Goal: Information Seeking & Learning: Learn about a topic

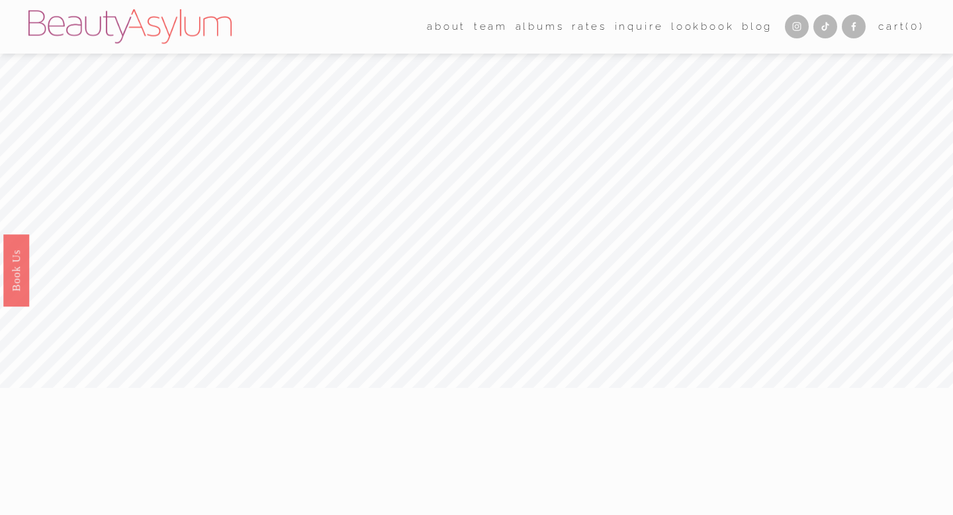
click at [585, 28] on link "Rates" at bounding box center [589, 27] width 35 height 21
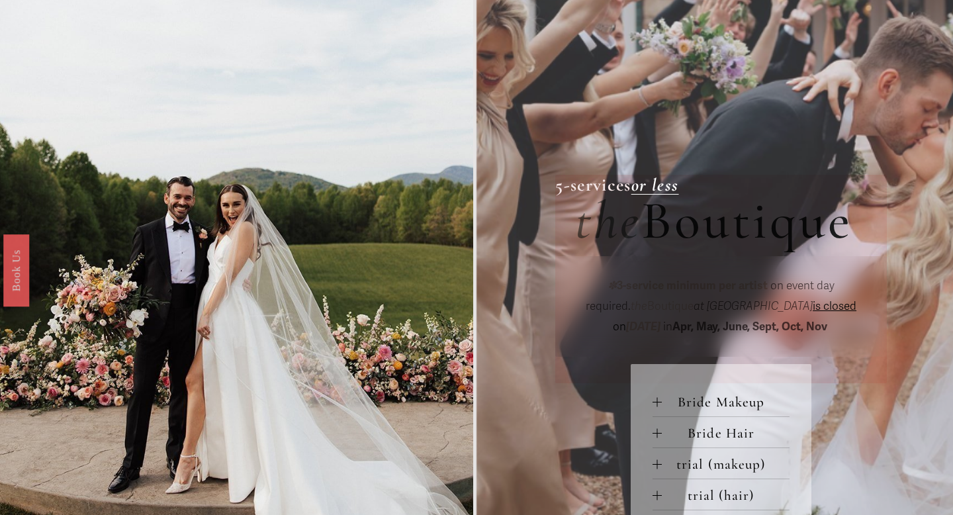
scroll to position [317, 0]
click at [655, 398] on div at bounding box center [656, 400] width 9 height 9
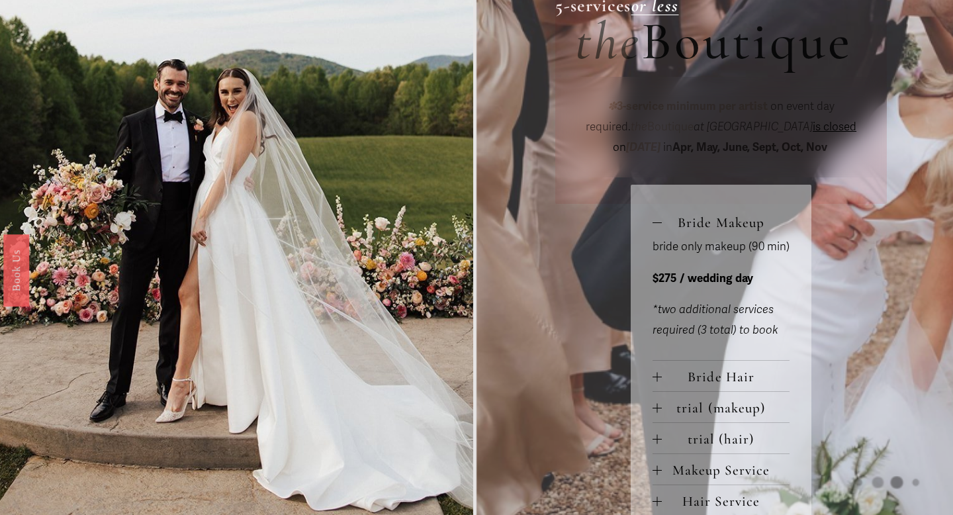
scroll to position [513, 0]
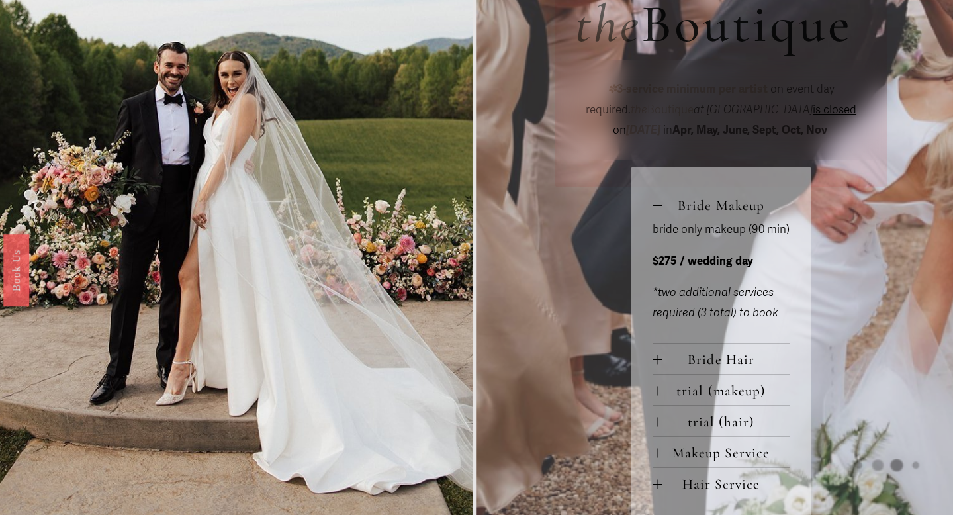
click at [663, 359] on span "Bride Hair" at bounding box center [725, 359] width 128 height 17
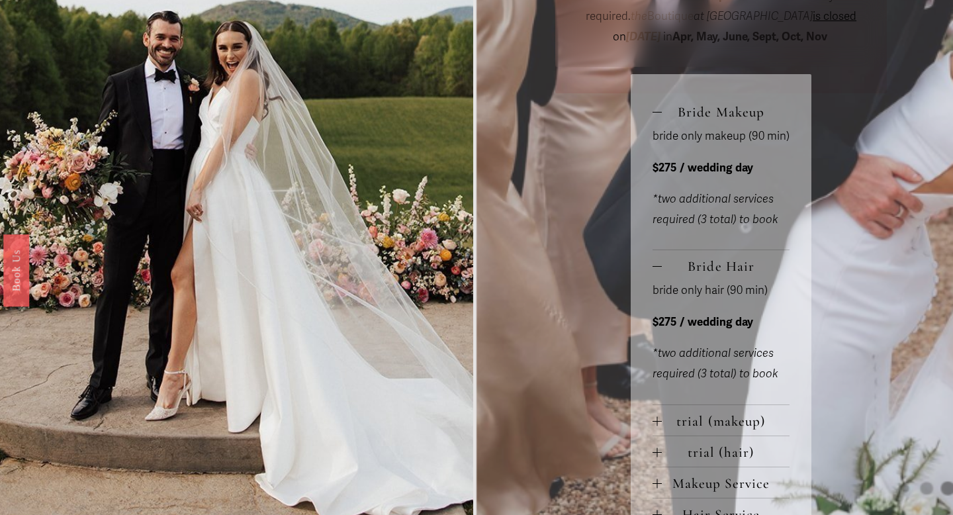
scroll to position [609, 0]
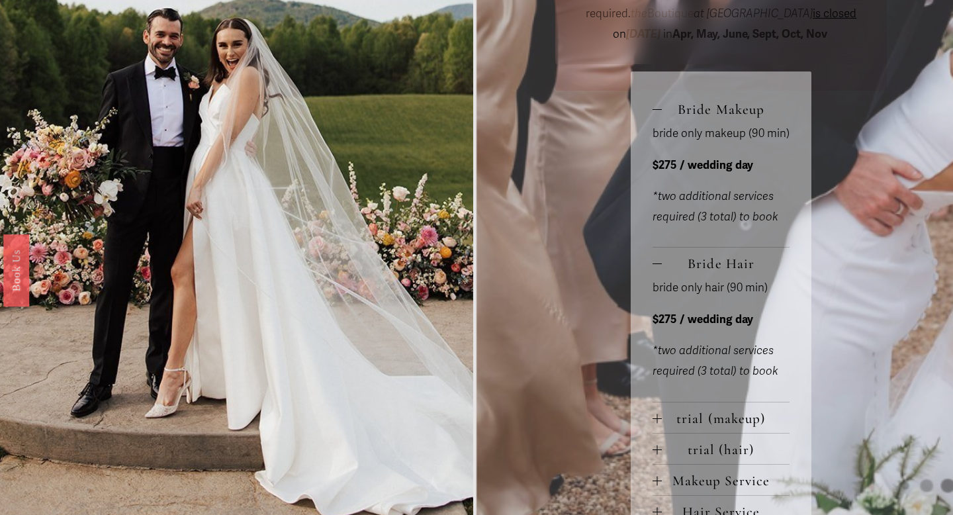
click at [660, 422] on div at bounding box center [656, 417] width 9 height 9
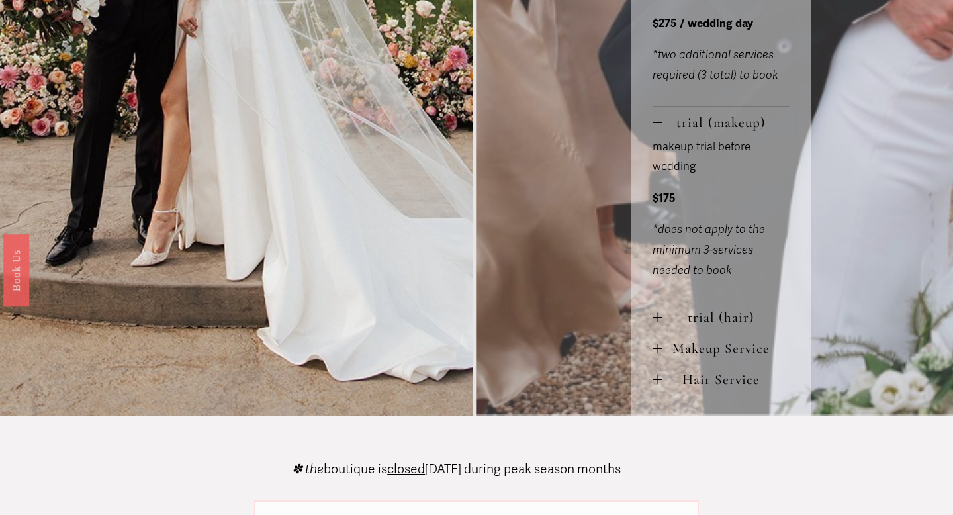
scroll to position [925, 0]
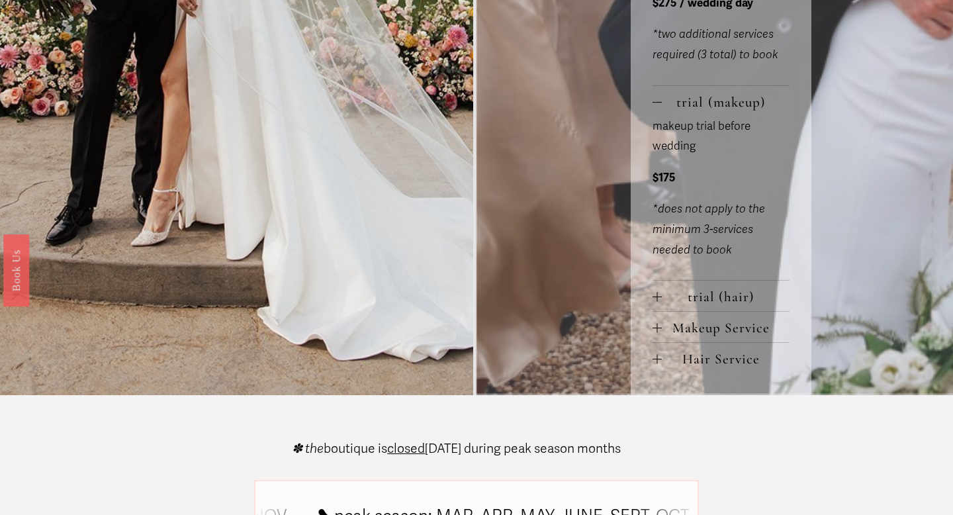
click at [655, 294] on button "trial (hair)" at bounding box center [721, 295] width 138 height 30
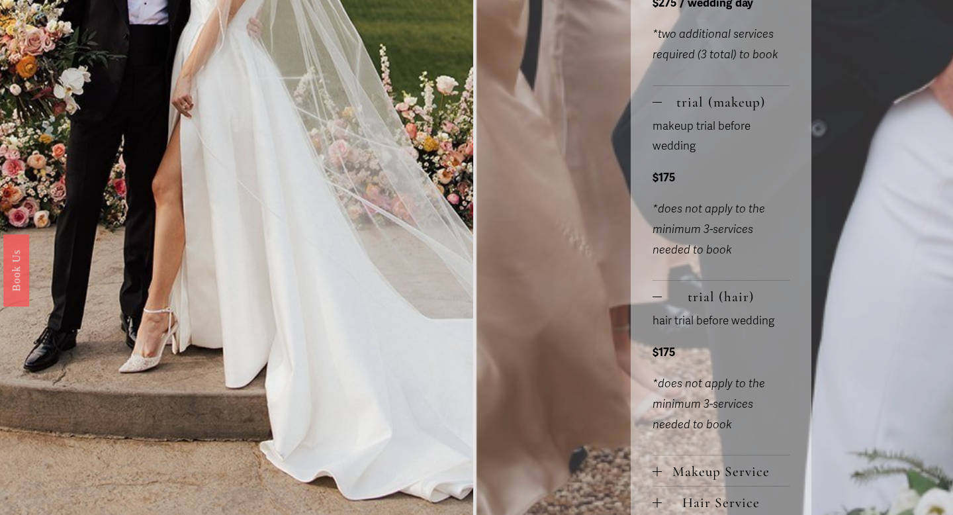
scroll to position [997, 0]
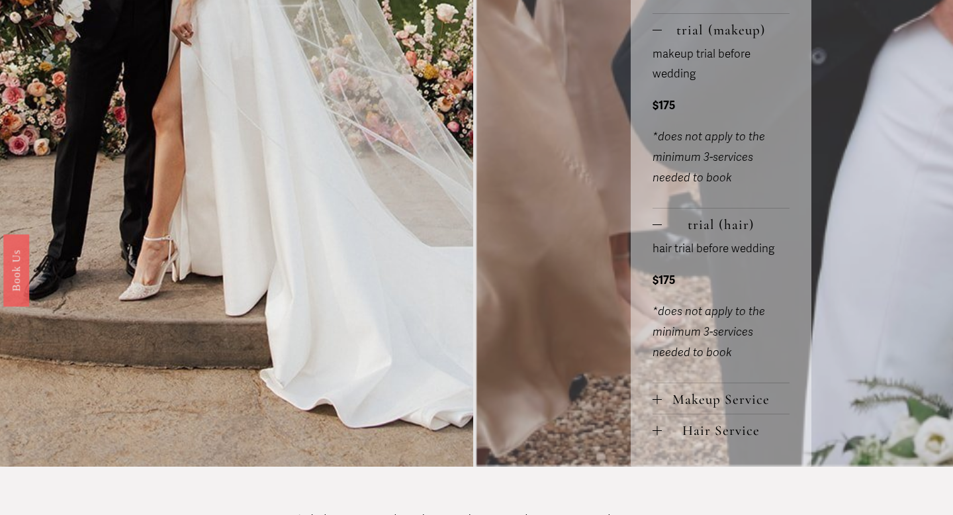
click at [660, 411] on button "Makeup Service" at bounding box center [721, 398] width 138 height 30
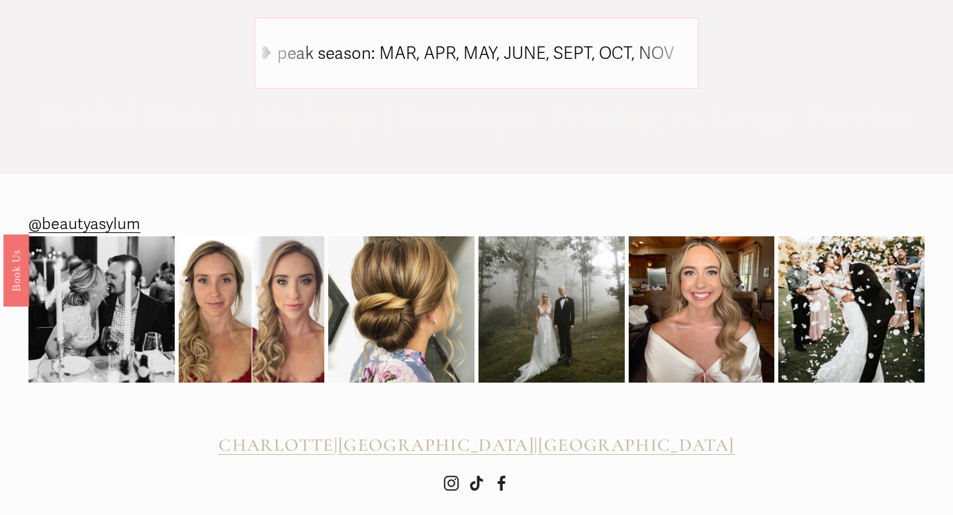
scroll to position [1802, 0]
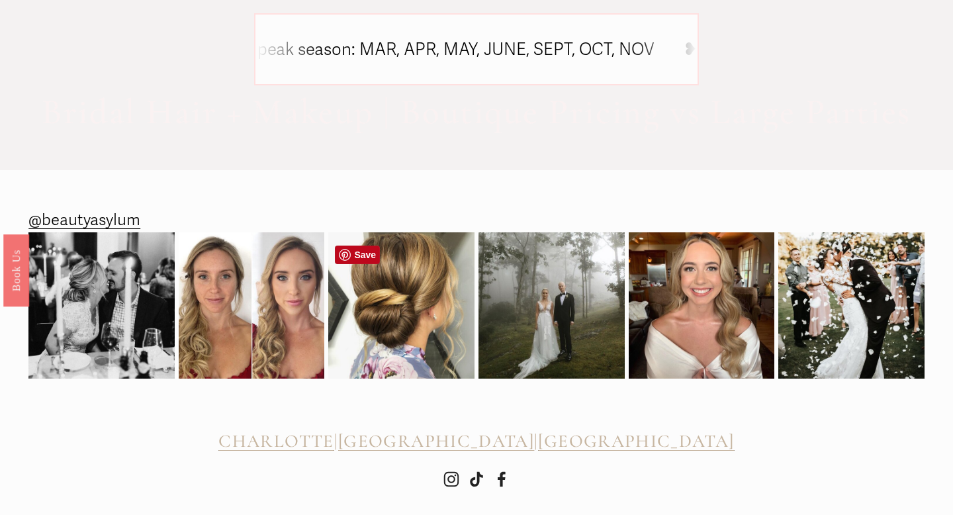
click at [338, 309] on img at bounding box center [401, 305] width 146 height 174
click at [355, 304] on img at bounding box center [401, 305] width 146 height 174
click at [534, 328] on img at bounding box center [551, 305] width 146 height 146
